Goal: Information Seeking & Learning: Understand process/instructions

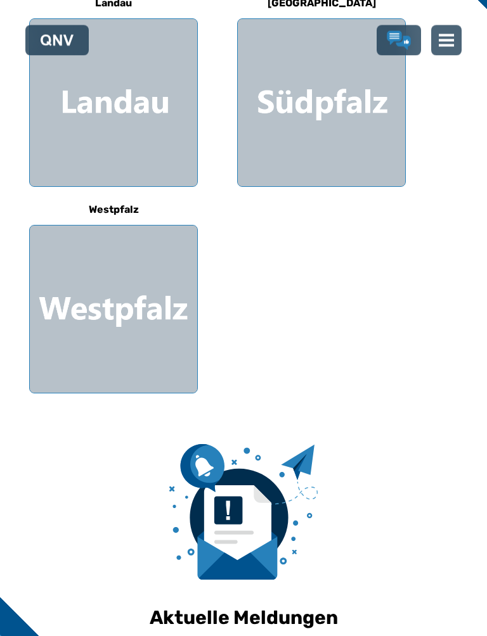
scroll to position [459, 0]
click at [120, 300] on div at bounding box center [113, 309] width 167 height 167
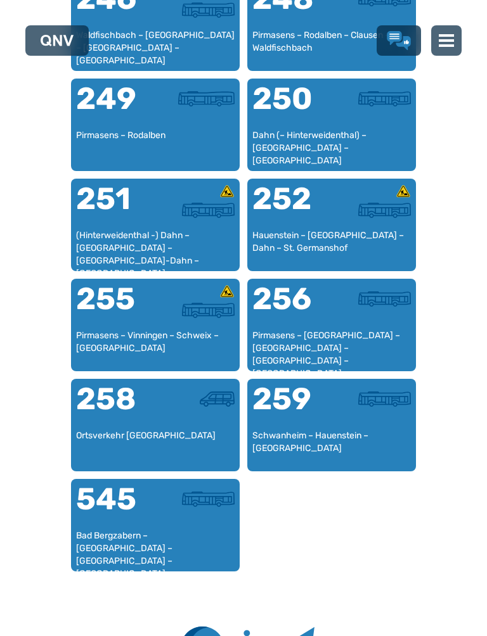
click at [179, 319] on div at bounding box center [194, 307] width 79 height 46
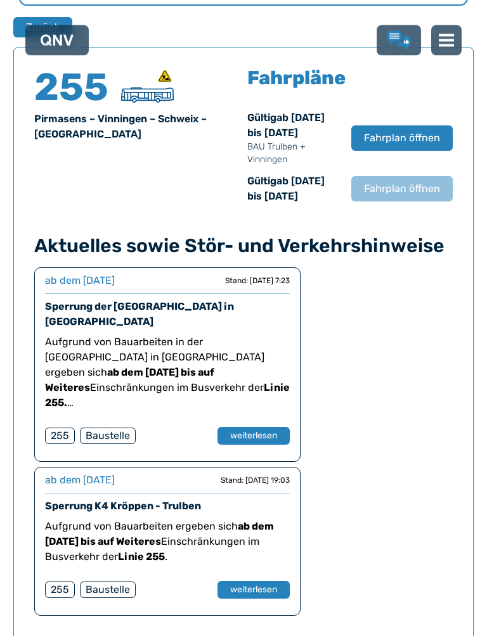
scroll to position [849, 0]
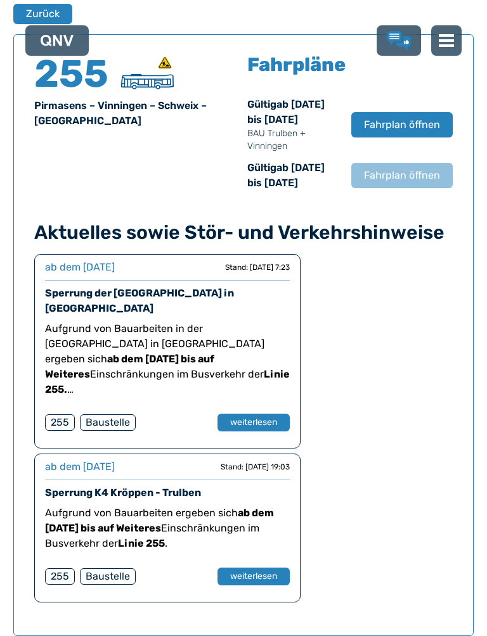
click at [250, 565] on button "weiterlesen" at bounding box center [253, 577] width 72 height 18
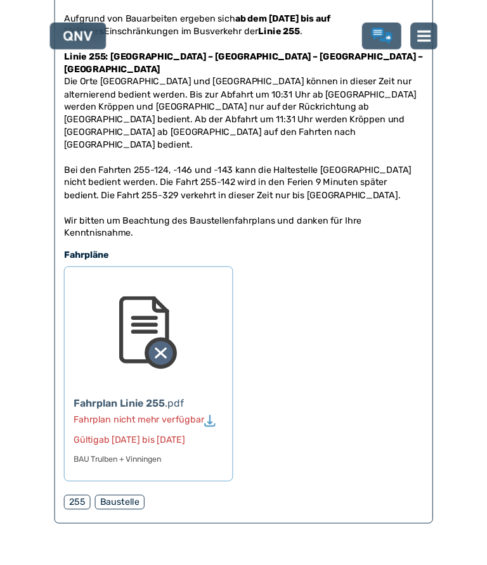
scroll to position [365, 0]
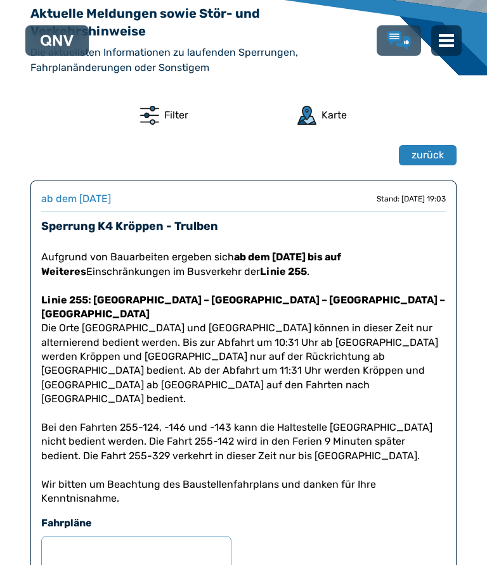
click at [426, 163] on span "zurück" at bounding box center [427, 155] width 32 height 15
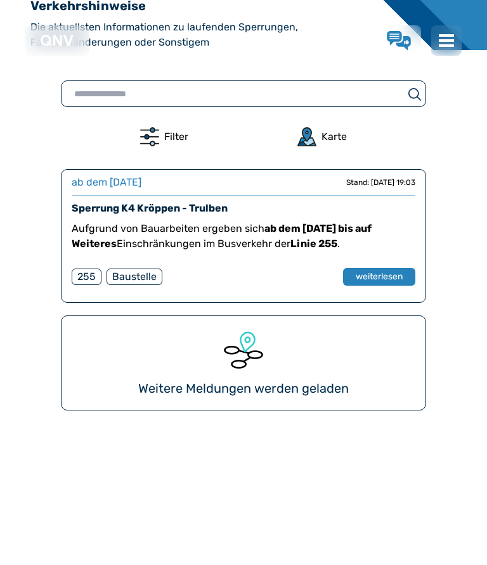
click at [451, 40] on img at bounding box center [445, 40] width 15 height 15
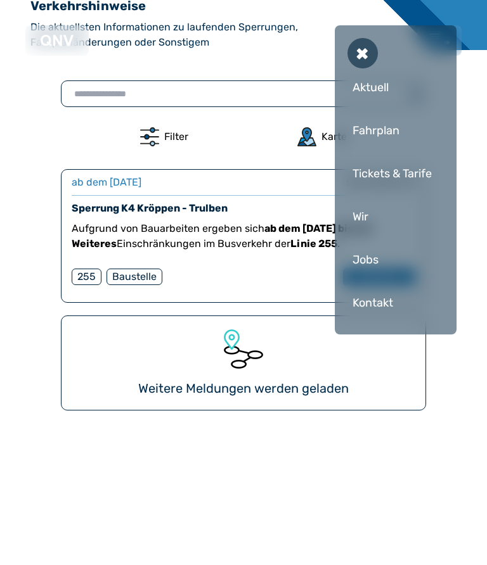
click at [381, 132] on div "Fahrplan" at bounding box center [395, 131] width 96 height 38
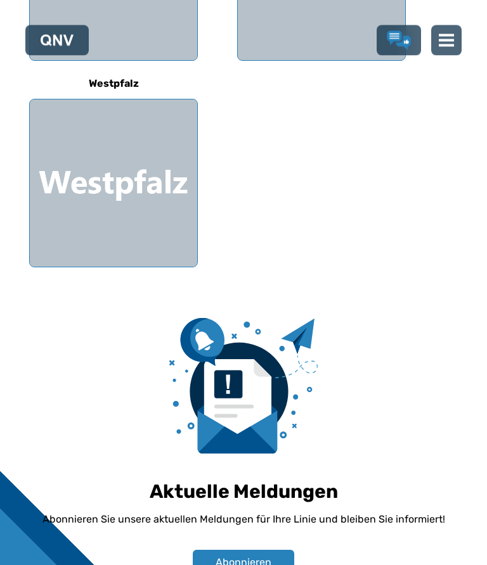
scroll to position [575, 0]
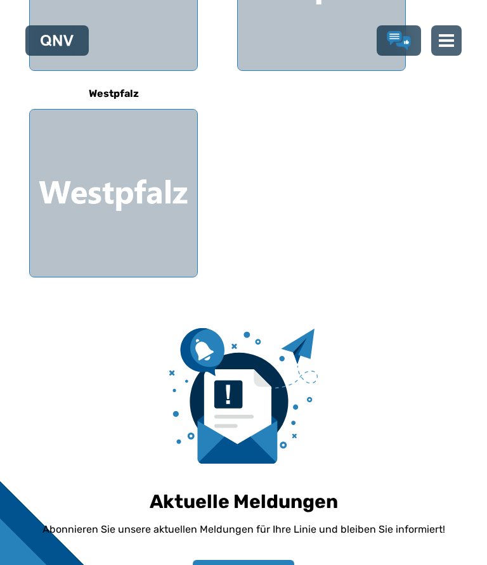
click at [110, 203] on div at bounding box center [113, 193] width 167 height 167
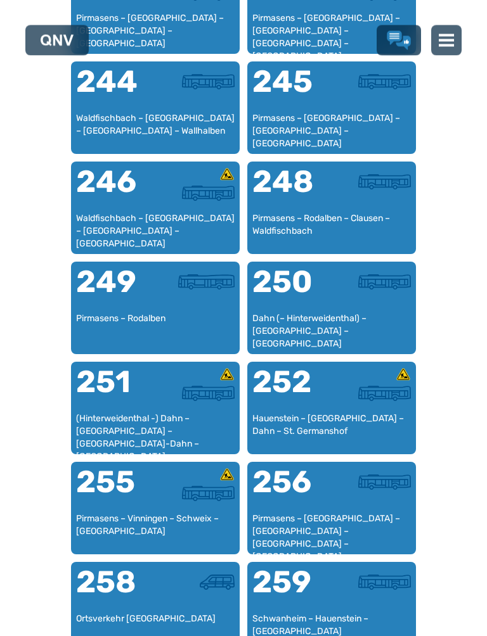
scroll to position [1793, 0]
click at [157, 497] on div at bounding box center [194, 493] width 79 height 15
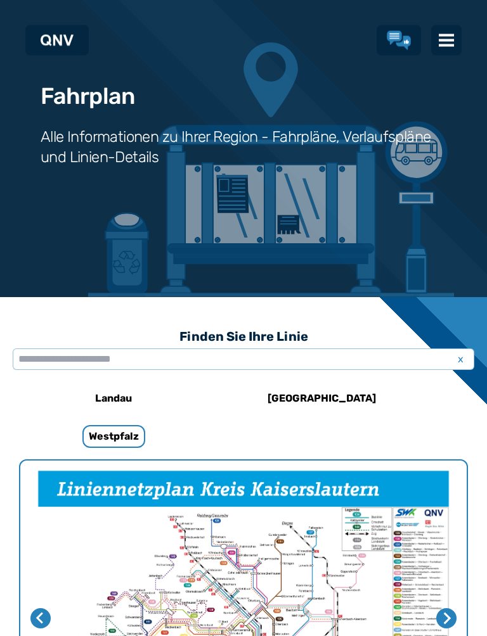
scroll to position [849, 0]
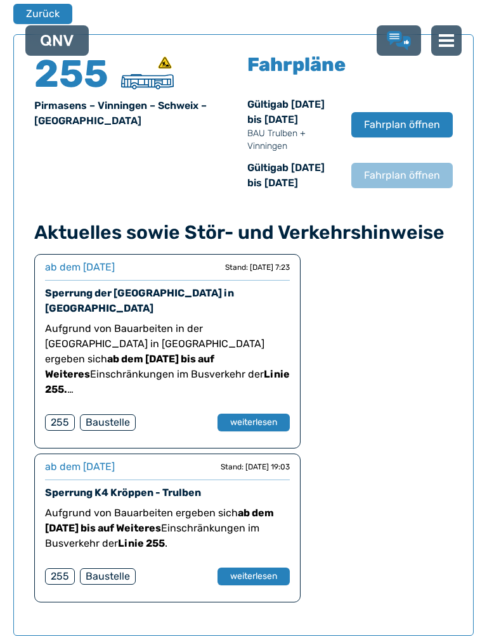
click at [410, 132] on span "Fahrplan öffnen" at bounding box center [402, 124] width 76 height 15
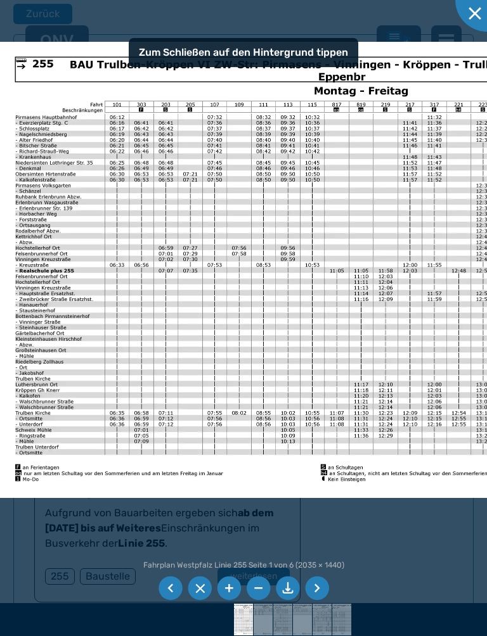
click at [320, 565] on li at bounding box center [317, 589] width 24 height 24
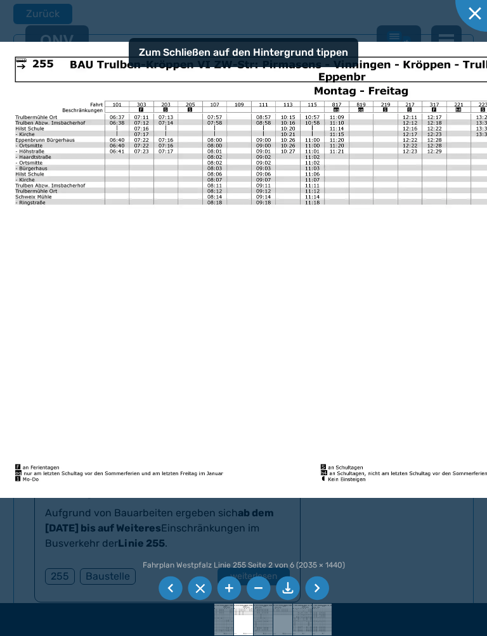
click at [324, 565] on li at bounding box center [317, 589] width 24 height 24
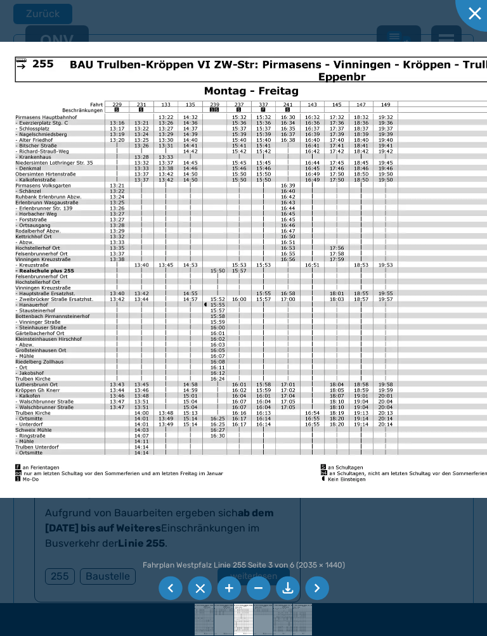
click at [319, 565] on li at bounding box center [317, 589] width 24 height 24
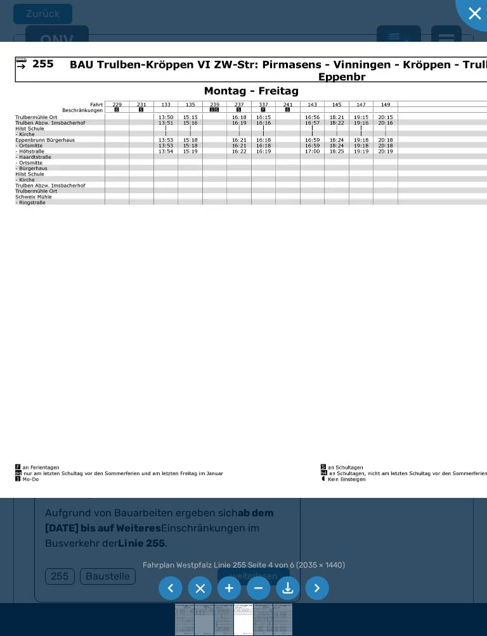
click at [319, 565] on li at bounding box center [317, 589] width 24 height 24
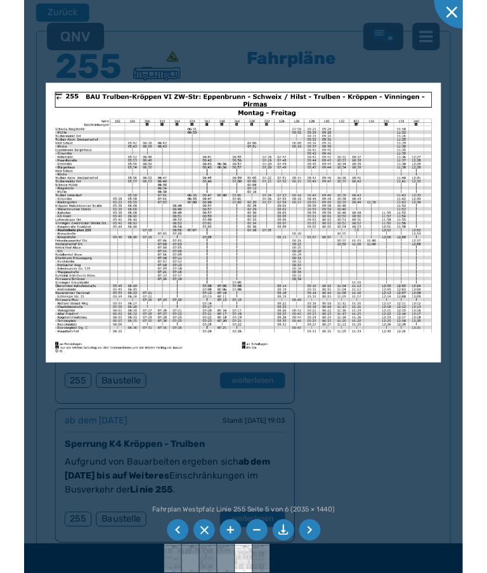
scroll to position [885, 0]
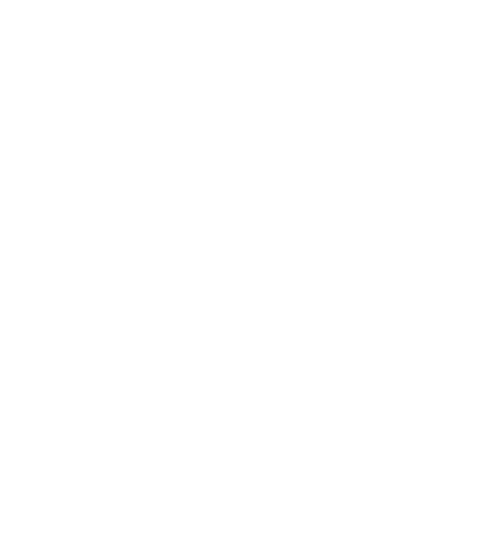
scroll to position [646, 0]
